Goal: Task Accomplishment & Management: Use online tool/utility

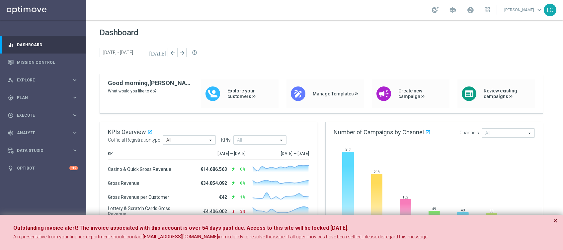
click at [553, 219] on button "×" at bounding box center [555, 221] width 5 height 8
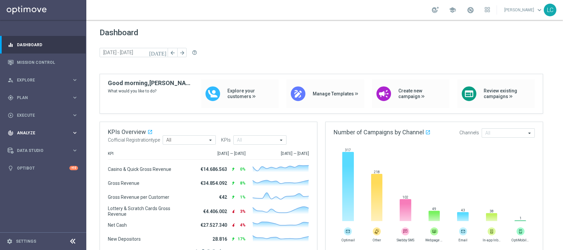
click at [41, 129] on div "track_changes Analyze keyboard_arrow_right" at bounding box center [43, 133] width 86 height 18
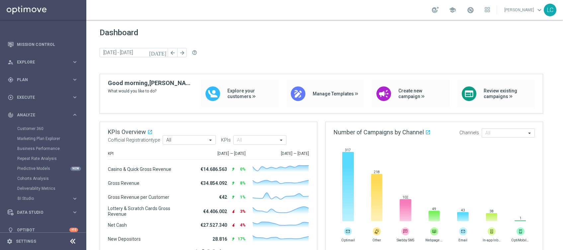
scroll to position [26, 0]
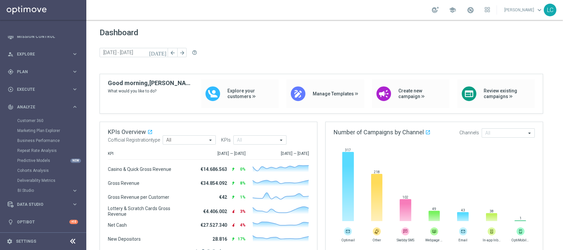
click at [32, 117] on div "Customer 360" at bounding box center [51, 121] width 68 height 10
click at [32, 119] on link "Customer 360" at bounding box center [43, 120] width 52 height 5
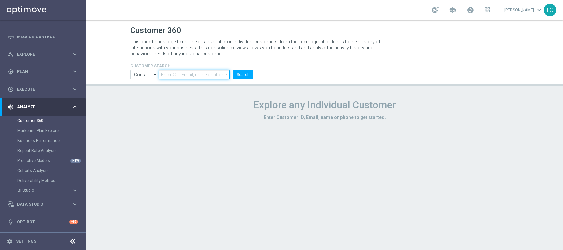
click at [201, 74] on input "text" at bounding box center [194, 74] width 71 height 9
type input "[EMAIL_ADDRESS][DOMAIN_NAME]"
click at [242, 74] on button "Search" at bounding box center [243, 74] width 20 height 9
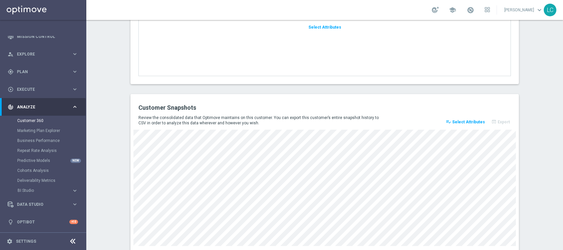
scroll to position [904, 0]
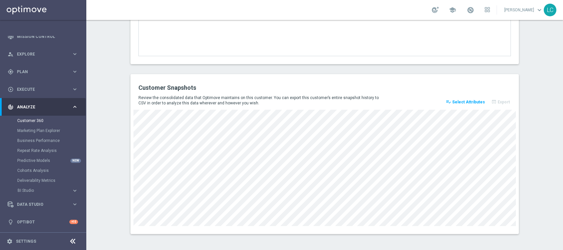
click at [466, 101] on span "Select Attributes" at bounding box center [468, 102] width 33 height 5
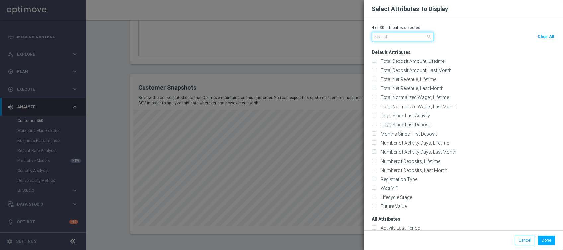
click at [400, 37] on input "text" at bounding box center [402, 36] width 61 height 9
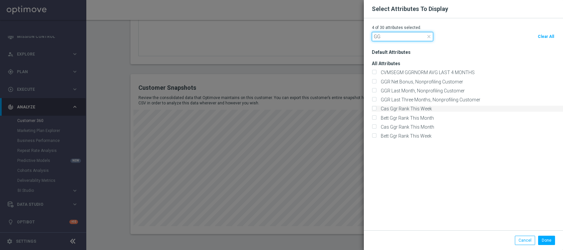
type input "G"
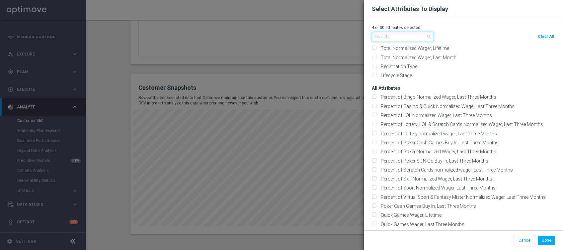
scroll to position [0, 0]
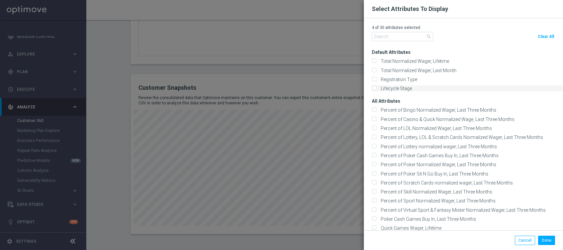
click at [372, 88] on input "Lifecycle Stage" at bounding box center [374, 89] width 4 height 4
checkbox input "true"
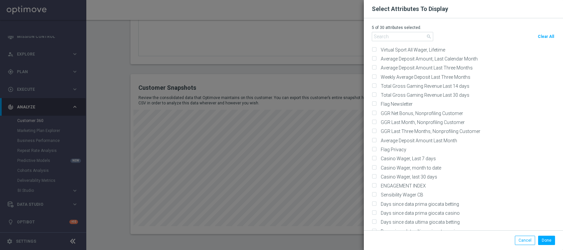
scroll to position [1196, 0]
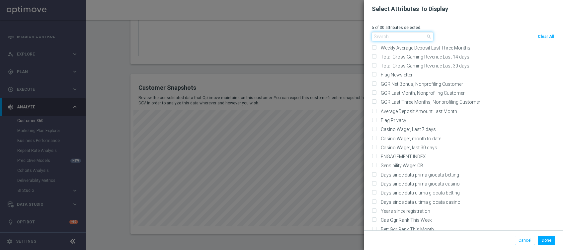
click at [411, 38] on input "text" at bounding box center [402, 36] width 61 height 9
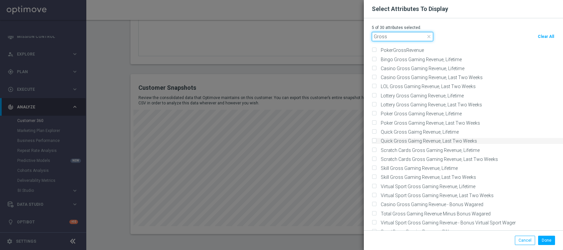
scroll to position [0, 0]
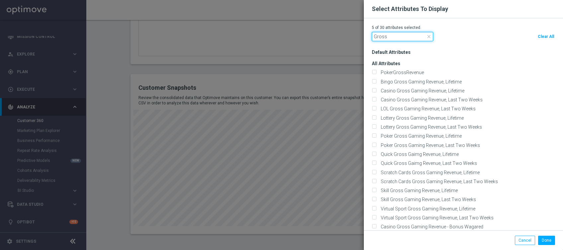
type input "Gross"
click at [390, 32] on input "Gross" at bounding box center [402, 36] width 61 height 9
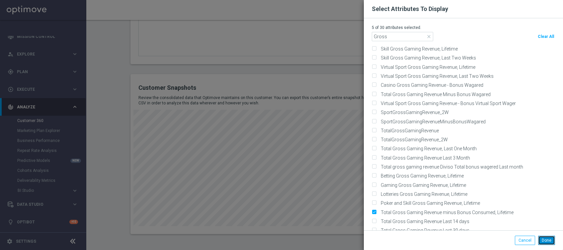
click at [550, 239] on button "Done" at bounding box center [546, 240] width 17 height 9
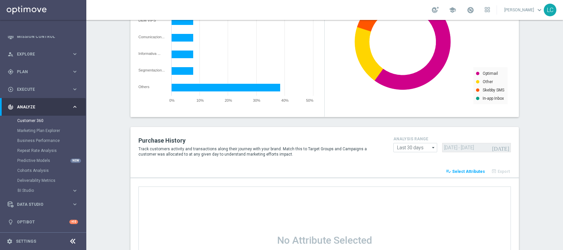
scroll to position [638, 0]
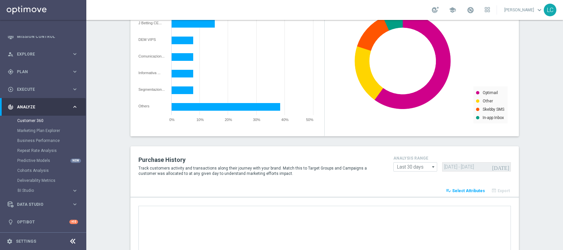
click at [503, 166] on div "[DATE] [DATE] - [DATE]" at bounding box center [476, 166] width 68 height 9
click at [430, 168] on icon "arrow_drop_down" at bounding box center [433, 166] width 7 height 9
click at [414, 175] on div "Last 7 days" at bounding box center [407, 177] width 21 height 6
type input "Last 7 days"
type input "[DATE] - [DATE]"
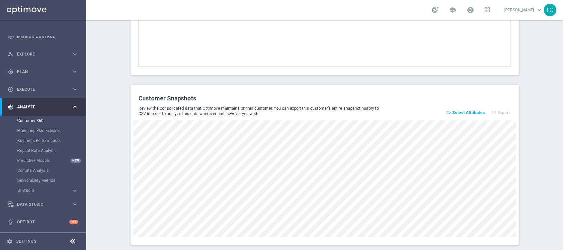
scroll to position [904, 0]
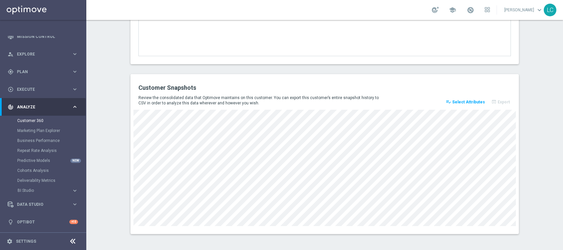
click at [456, 98] on button "playlist_add_check Select Attributes" at bounding box center [465, 101] width 41 height 9
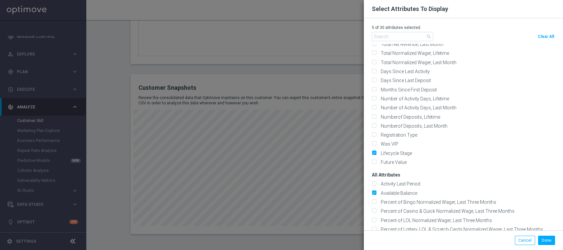
scroll to position [0, 0]
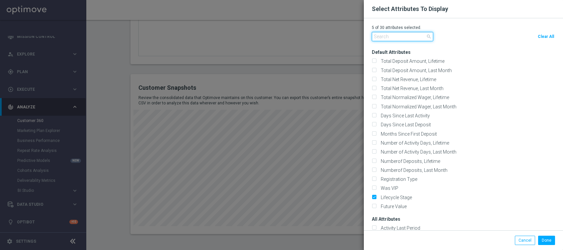
click at [407, 34] on input "text" at bounding box center [402, 36] width 61 height 9
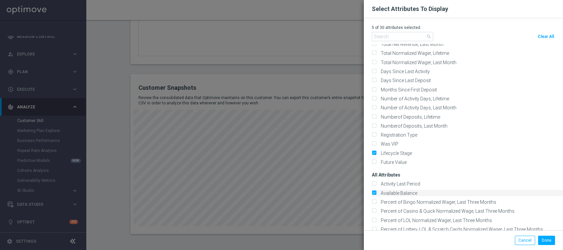
click at [379, 190] on label "Available Balance" at bounding box center [398, 193] width 39 height 6
click at [375, 191] on input "Available Balance" at bounding box center [374, 193] width 4 height 4
checkbox input "false"
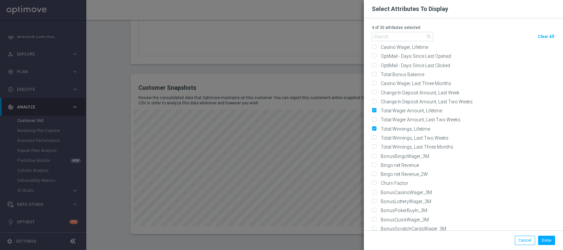
scroll to position [841, 0]
click at [379, 127] on label "Total Winnings, Lifetime" at bounding box center [405, 130] width 52 height 6
click at [375, 128] on input "Total Winnings, Lifetime" at bounding box center [374, 130] width 4 height 4
checkbox input "false"
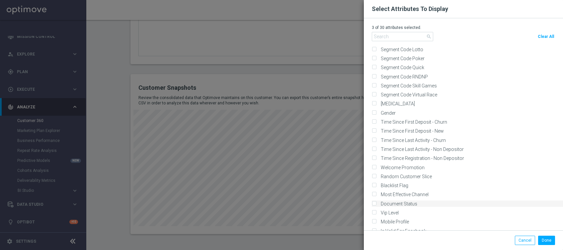
scroll to position [4252, 0]
click at [543, 239] on button "Done" at bounding box center [546, 240] width 17 height 9
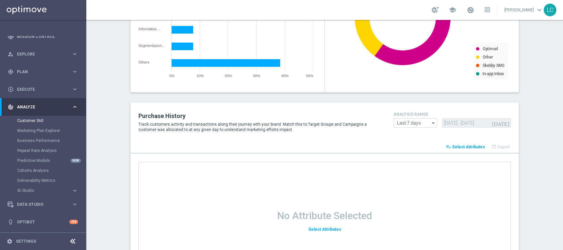
scroll to position [638, 0]
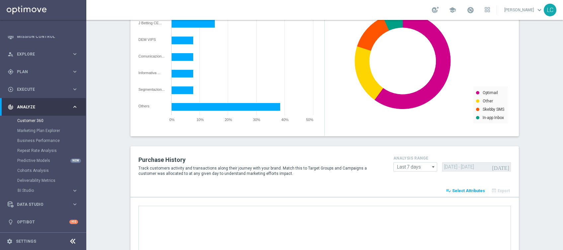
click at [461, 190] on span "Select Attributes" at bounding box center [468, 190] width 33 height 5
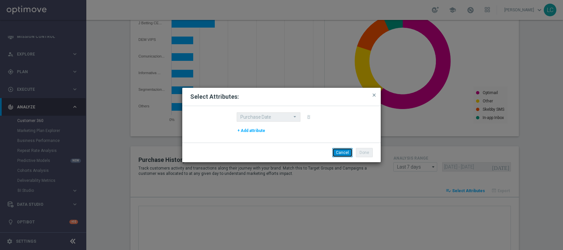
click at [346, 152] on button "Cancel" at bounding box center [343, 152] width 20 height 9
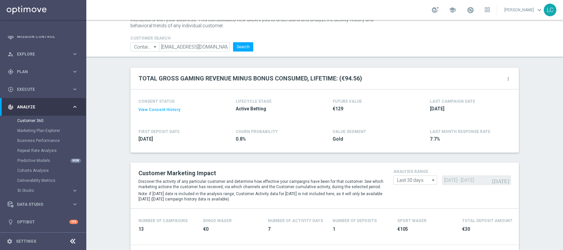
scroll to position [0, 0]
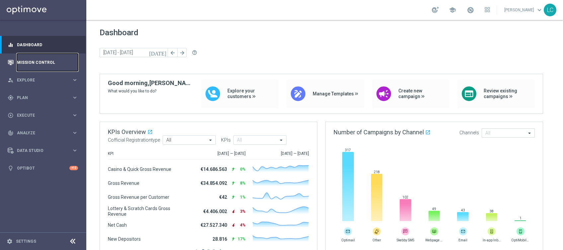
click at [43, 69] on link "Mission Control" at bounding box center [47, 62] width 61 height 18
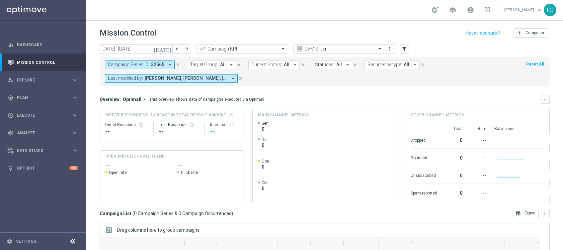
click at [177, 64] on icon "close" at bounding box center [177, 64] width 5 height 5
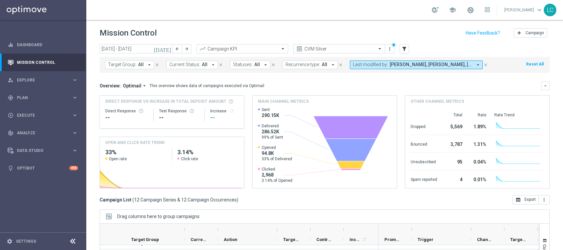
click at [390, 66] on span "Francesca Mascarucci, Lorenzo Carlevale, Marco Cesco, Martina Troia, Nicolo' Na…" at bounding box center [431, 65] width 83 height 6
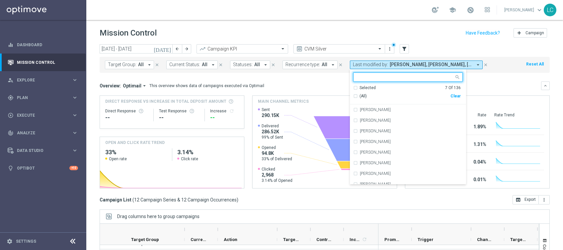
click at [360, 87] on div "Selected" at bounding box center [368, 88] width 16 height 6
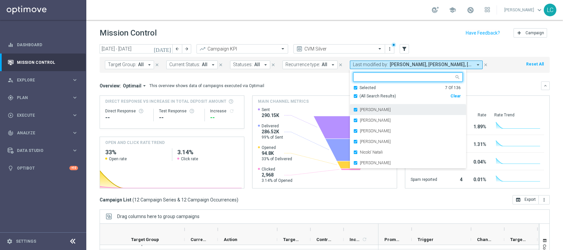
click at [353, 109] on div "Francesca Mascarucci" at bounding box center [408, 109] width 110 height 11
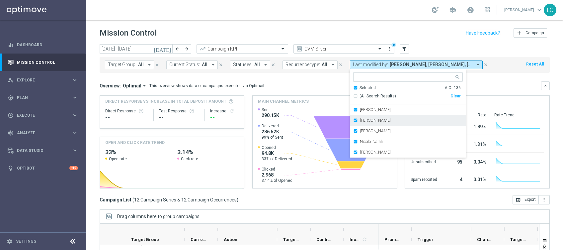
click at [355, 123] on div "Marco Cesco" at bounding box center [408, 120] width 110 height 11
click at [353, 122] on div "Martina Troia" at bounding box center [408, 120] width 110 height 11
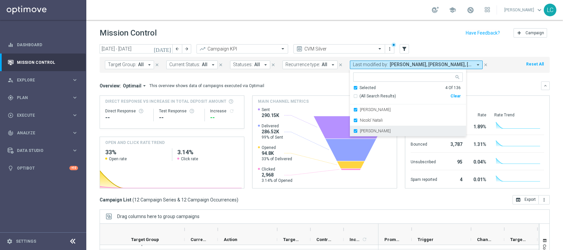
click at [356, 135] on div "Paolo Martiradonna" at bounding box center [408, 131] width 110 height 11
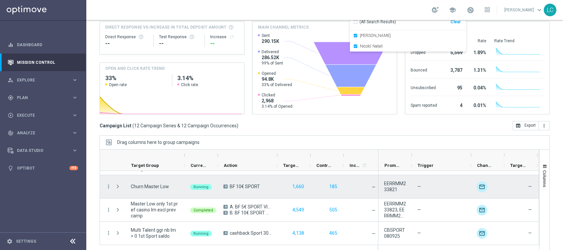
scroll to position [82, 0]
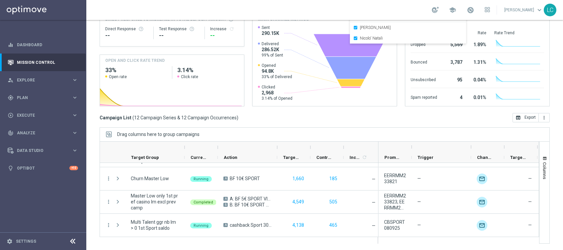
click at [299, 106] on mini-dashboard "Overview: Optimail arrow_drop_down This overview shows data of campaigns execut…" at bounding box center [325, 52] width 450 height 122
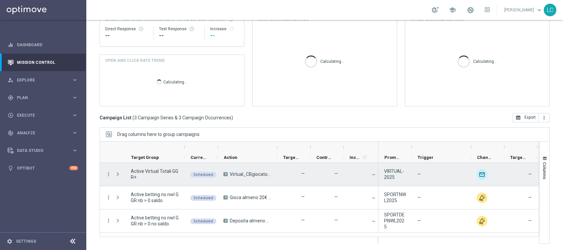
scroll to position [0, 0]
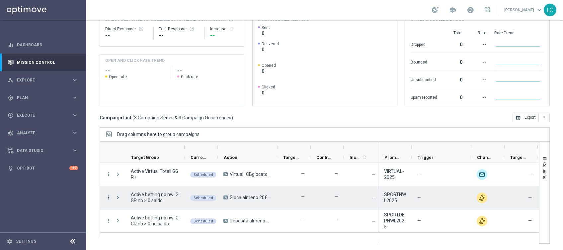
click at [108, 199] on icon "more_vert" at bounding box center [109, 197] width 6 height 6
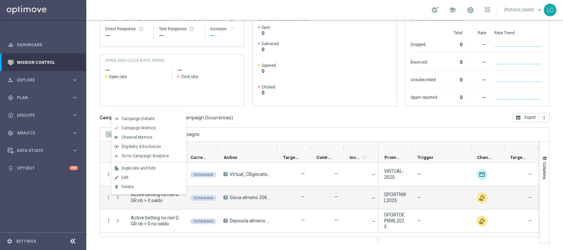
click at [265, 116] on div "Campaign List ( 3 Campaign Series & 3 Campaign Occurrences ) open_in_browser Ex…" at bounding box center [325, 117] width 450 height 9
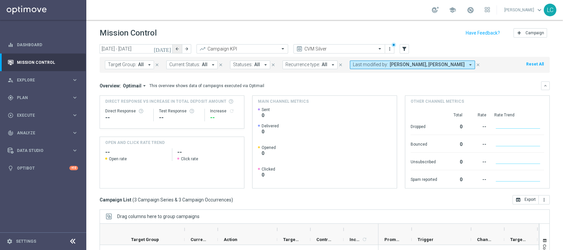
click at [176, 48] on icon "arrow_back" at bounding box center [177, 49] width 5 height 5
type input "01 Sep 2025 - 07 Sep 2025"
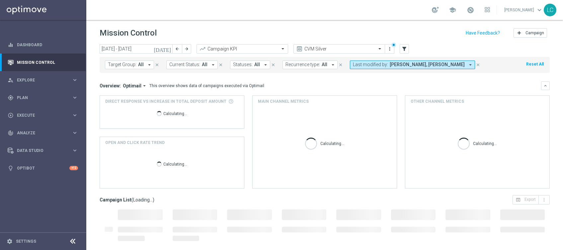
scroll to position [82, 0]
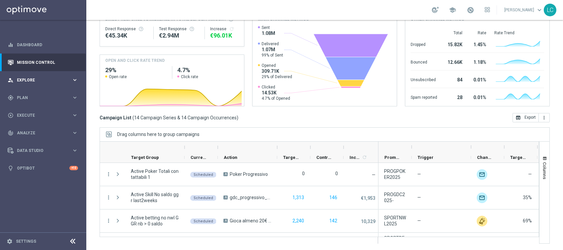
click at [37, 83] on div "person_search Explore keyboard_arrow_right" at bounding box center [43, 80] width 86 height 18
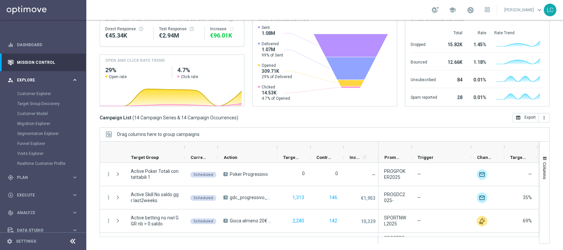
click at [36, 83] on div "person_search Explore keyboard_arrow_right" at bounding box center [43, 80] width 86 height 18
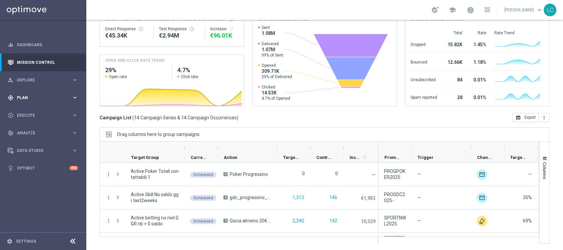
click at [31, 100] on div "gps_fixed Plan" at bounding box center [40, 98] width 64 height 6
click at [31, 112] on link "Target Groups" at bounding box center [43, 111] width 52 height 5
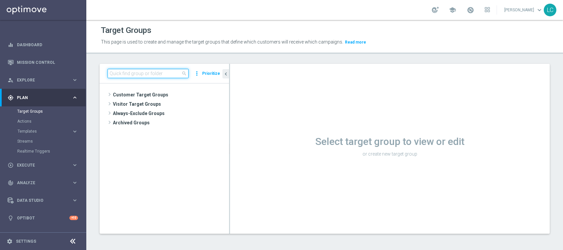
click at [151, 70] on input at bounding box center [148, 73] width 81 height 9
paste input "Active BETTING nosaldo GGR > 0 L3M NODEPL3M"
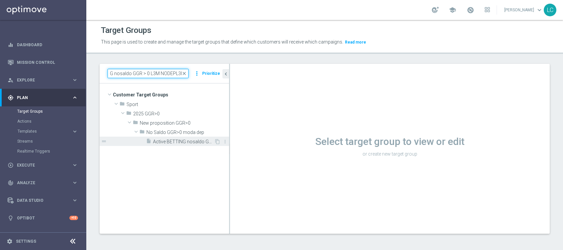
type input "Active BETTING nosaldo GGR > 0 L3M NODEPL3M"
click at [159, 140] on span "Active BETTING nosaldo GGR > 0 L3M NODEPL3M" at bounding box center [183, 142] width 61 height 6
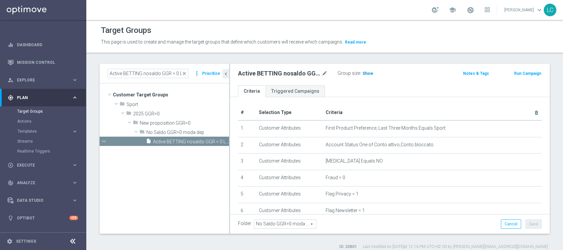
click at [364, 74] on span "Show" at bounding box center [368, 73] width 11 height 5
